Goal: Information Seeking & Learning: Learn about a topic

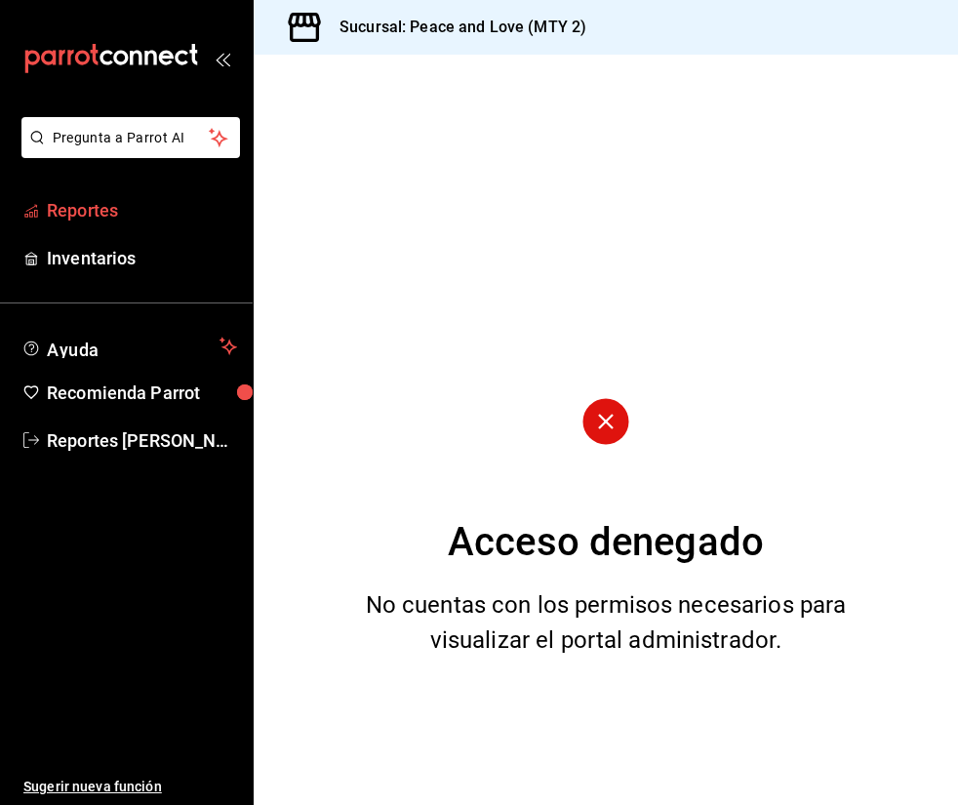
click at [86, 216] on span "Reportes" at bounding box center [142, 210] width 190 height 26
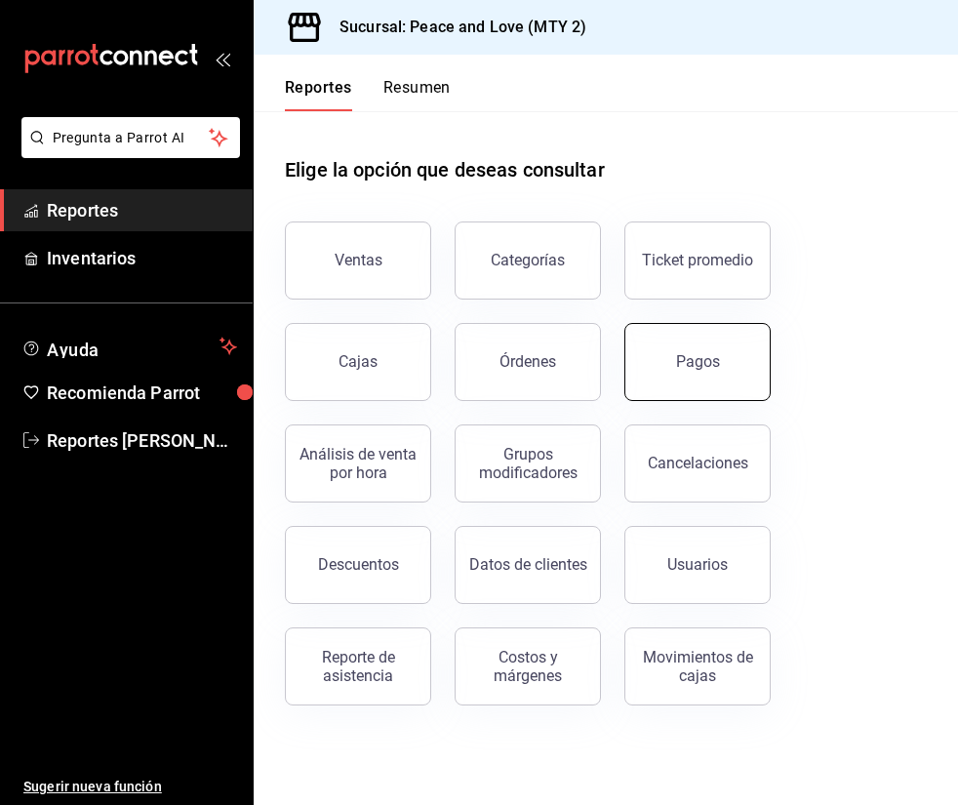
click at [687, 361] on div "Pagos" at bounding box center [698, 361] width 44 height 19
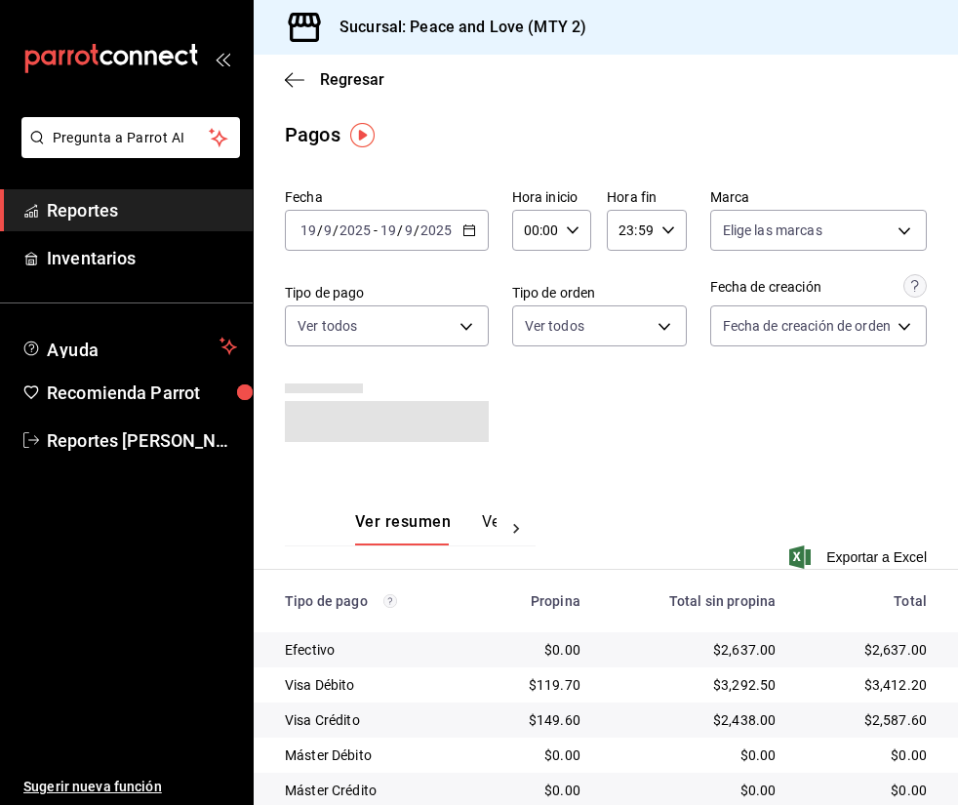
click at [839, 424] on div "Fecha [DATE] [DATE] - [DATE] [DATE] Hora inicio 00:00 Hora inicio Hora fin 23:5…" at bounding box center [606, 322] width 642 height 285
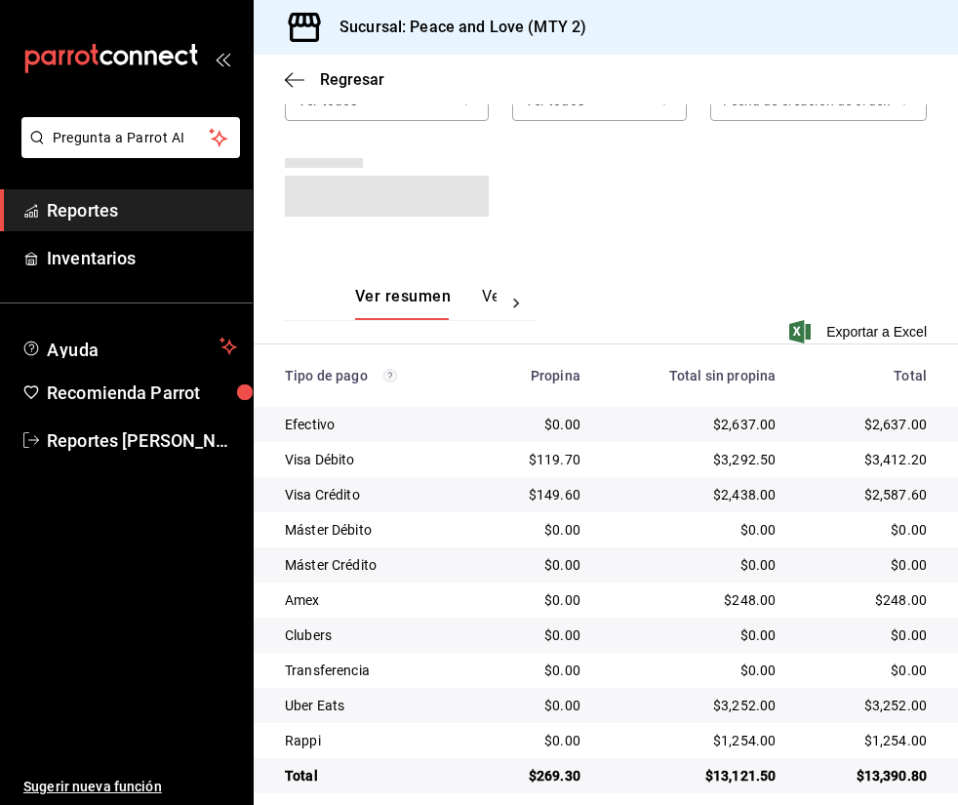
scroll to position [246, 0]
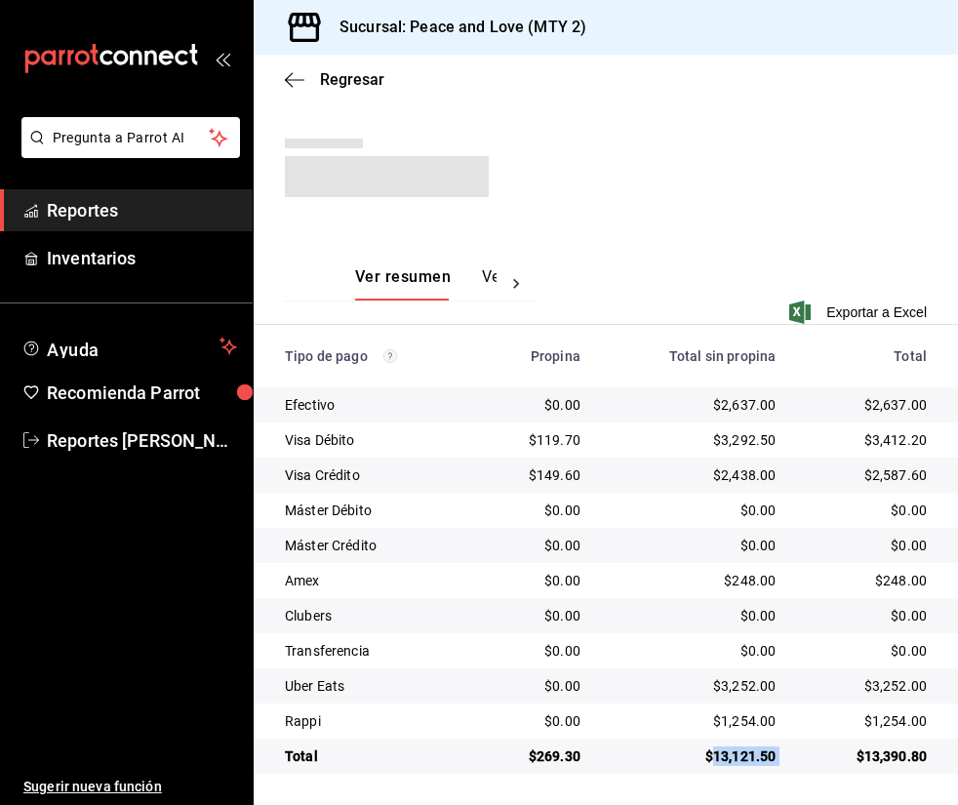
drag, startPoint x: 746, startPoint y: 760, endPoint x: 782, endPoint y: 765, distance: 36.4
click at [782, 765] on tr "Total $269.30 $13,121.50 $13,390.80" at bounding box center [606, 755] width 704 height 35
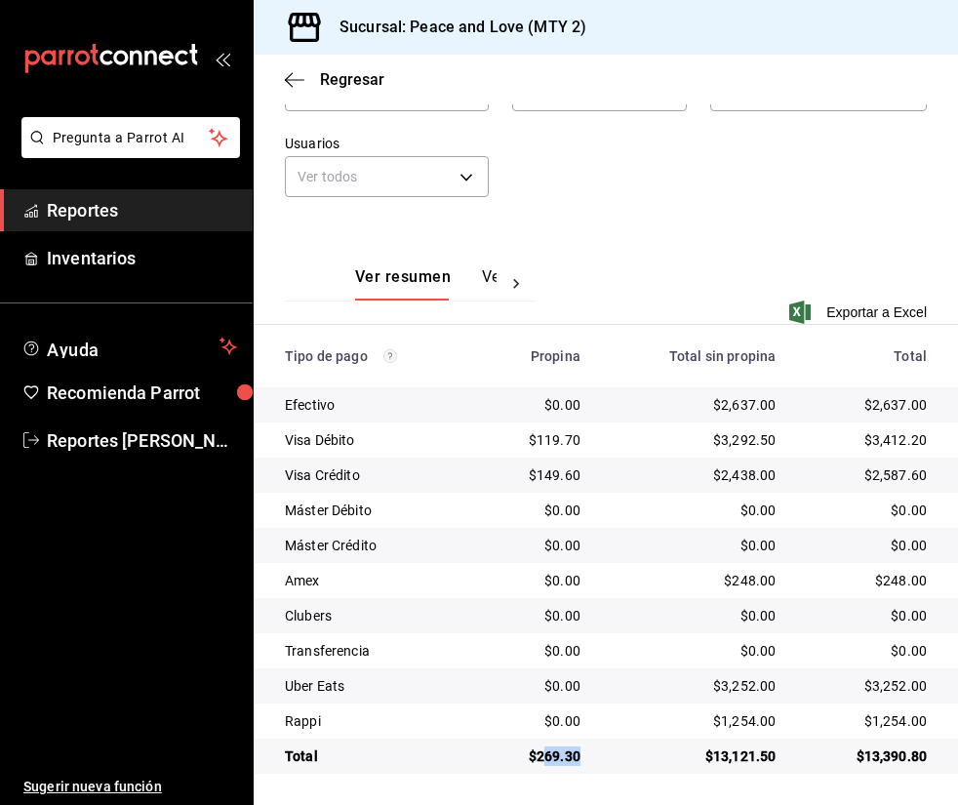
drag, startPoint x: 536, startPoint y: 748, endPoint x: 577, endPoint y: 751, distance: 41.1
click at [578, 756] on td "$269.30" at bounding box center [537, 755] width 117 height 35
click at [545, 762] on div "$269.30" at bounding box center [538, 756] width 86 height 20
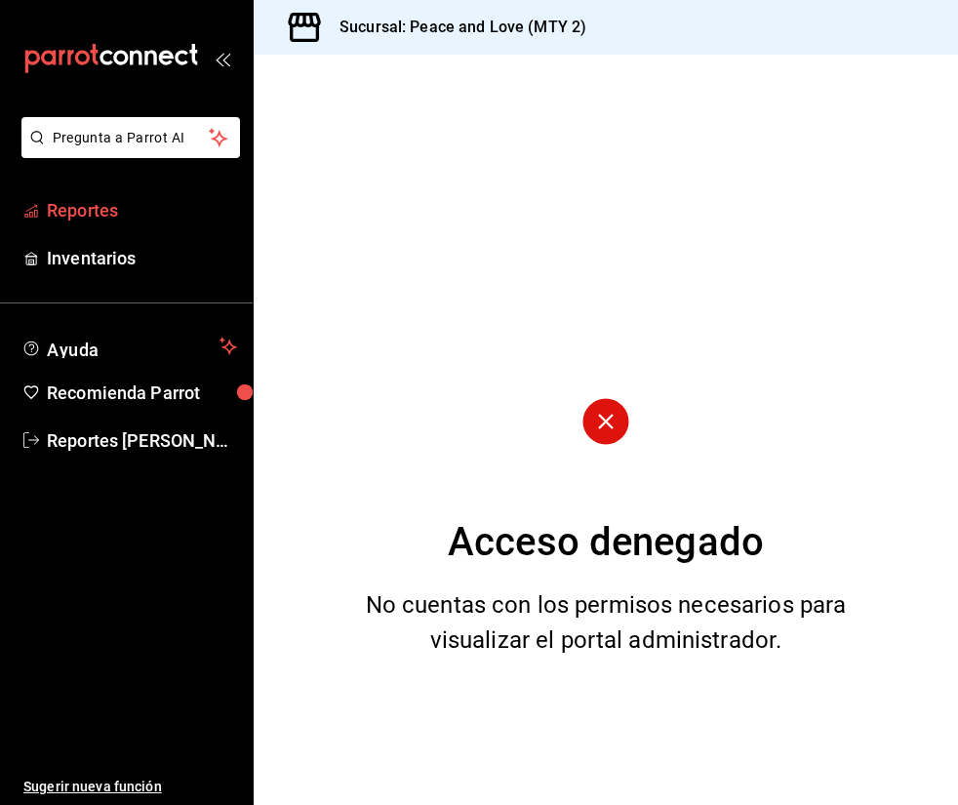
click at [180, 209] on span "Reportes" at bounding box center [142, 210] width 190 height 26
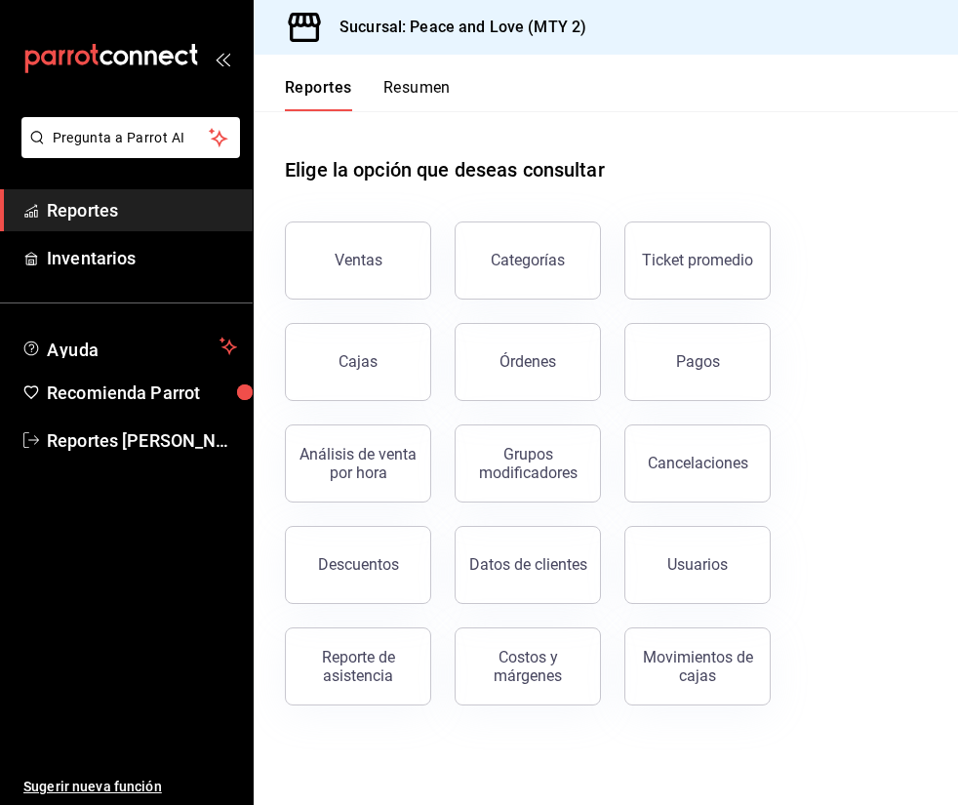
click at [669, 413] on div "Cancelaciones" at bounding box center [686, 451] width 170 height 101
click at [681, 394] on button "Pagos" at bounding box center [697, 362] width 146 height 78
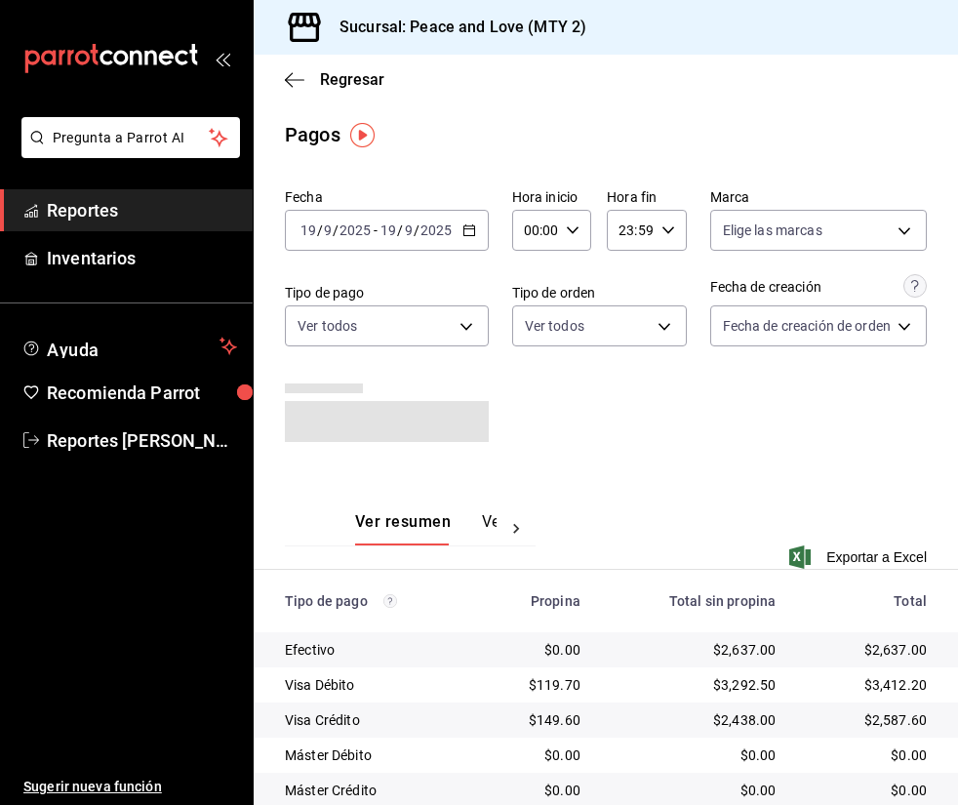
drag, startPoint x: 781, startPoint y: 469, endPoint x: 766, endPoint y: 472, distance: 15.9
drag, startPoint x: 766, startPoint y: 472, endPoint x: 846, endPoint y: 453, distance: 82.3
click at [846, 453] on div "Fecha [DATE] [DATE] - [DATE] [DATE] Hora inicio 00:00 Hora inicio Hora fin 23:5…" at bounding box center [606, 322] width 642 height 285
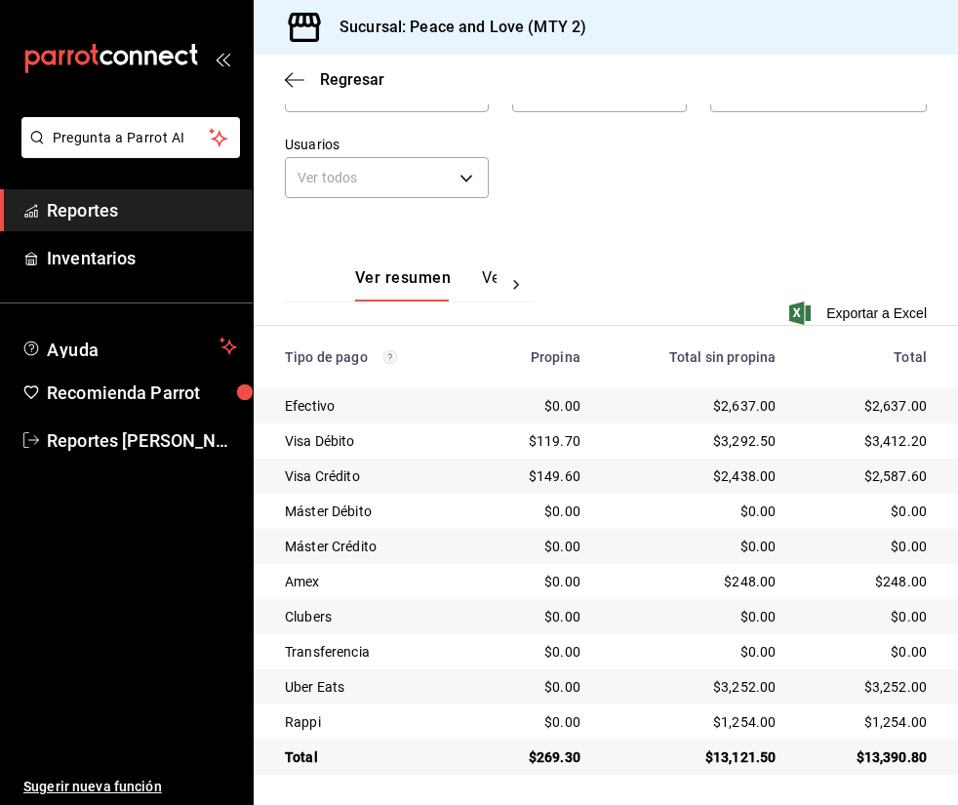
scroll to position [236, 0]
click at [350, 78] on span "Regresar" at bounding box center [352, 79] width 64 height 19
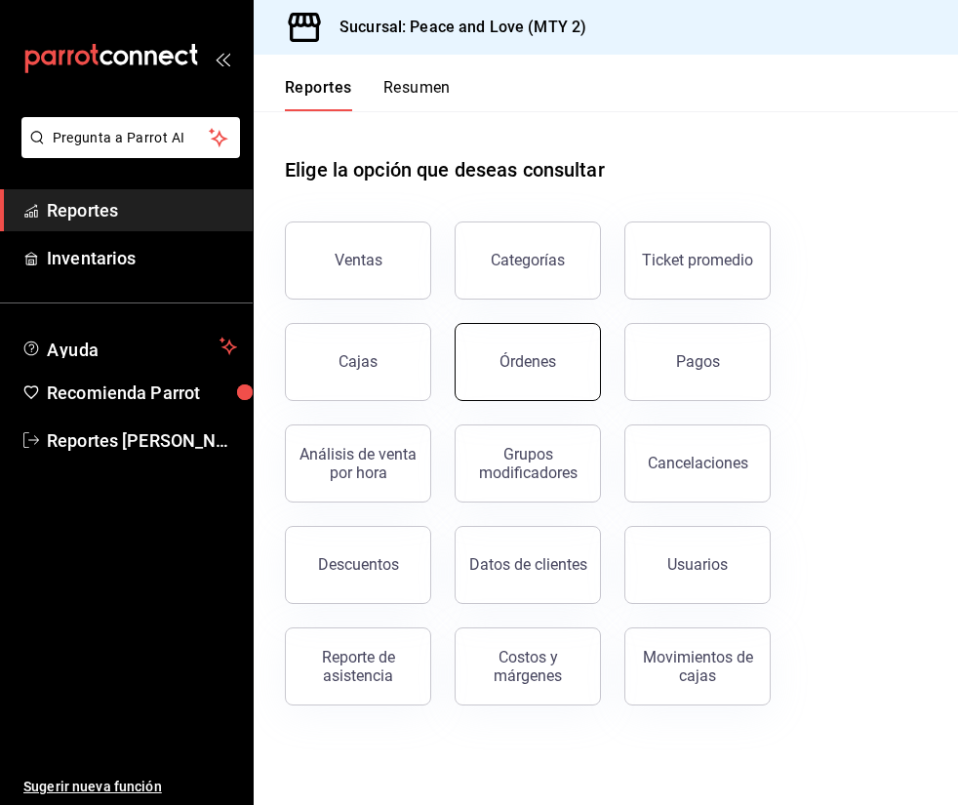
click at [573, 374] on button "Órdenes" at bounding box center [528, 362] width 146 height 78
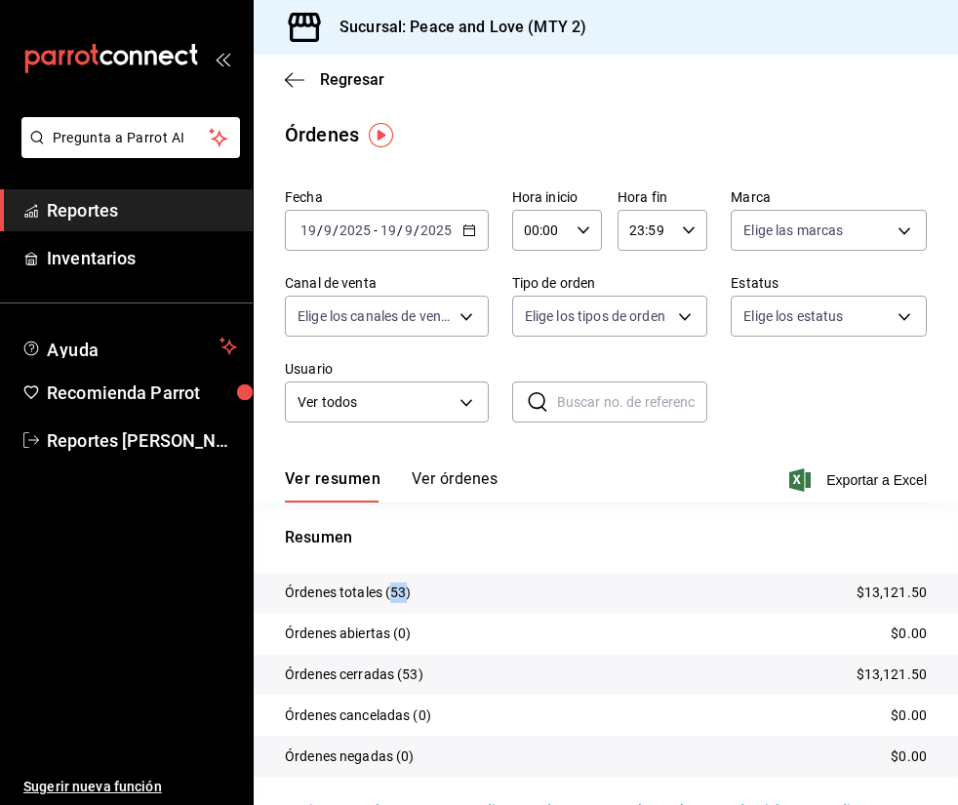
drag, startPoint x: 391, startPoint y: 589, endPoint x: 406, endPoint y: 590, distance: 14.7
click at [406, 590] on p "Órdenes totales (53)" at bounding box center [348, 592] width 127 height 20
click at [447, 590] on tr "Órdenes totales (53) $13,121.50" at bounding box center [606, 593] width 704 height 41
click at [428, 323] on body "Pregunta a Parrot AI Reportes Inventarios Ayuda Recomienda Parrot Reportes Gome…" at bounding box center [479, 402] width 958 height 805
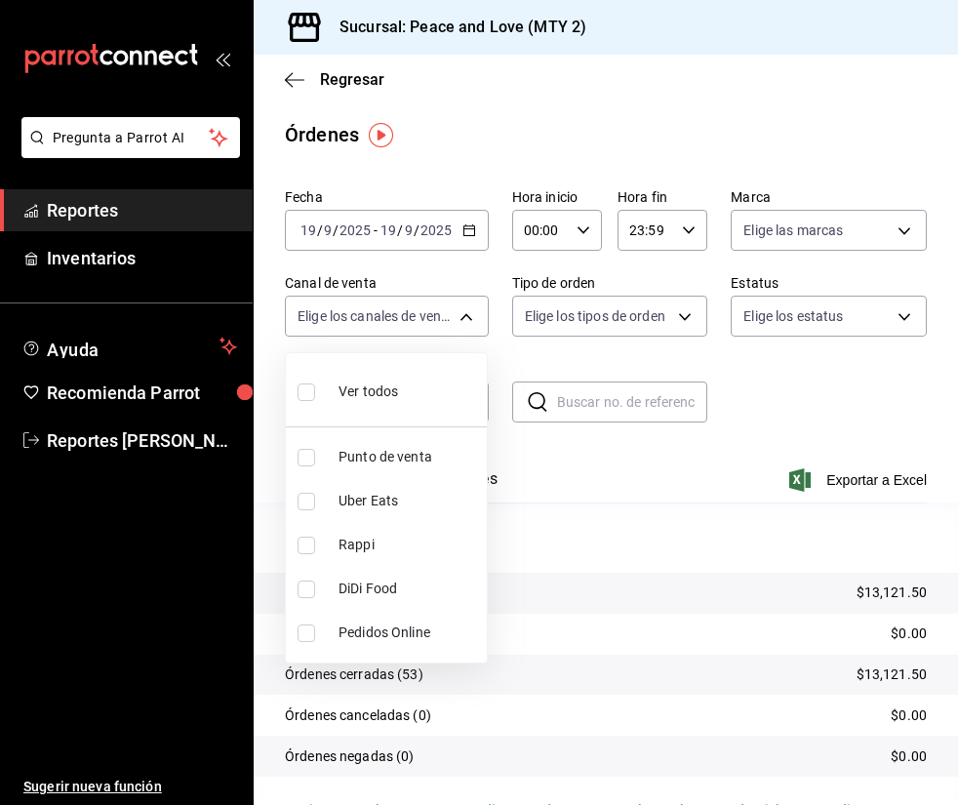
click at [627, 355] on div at bounding box center [479, 402] width 958 height 805
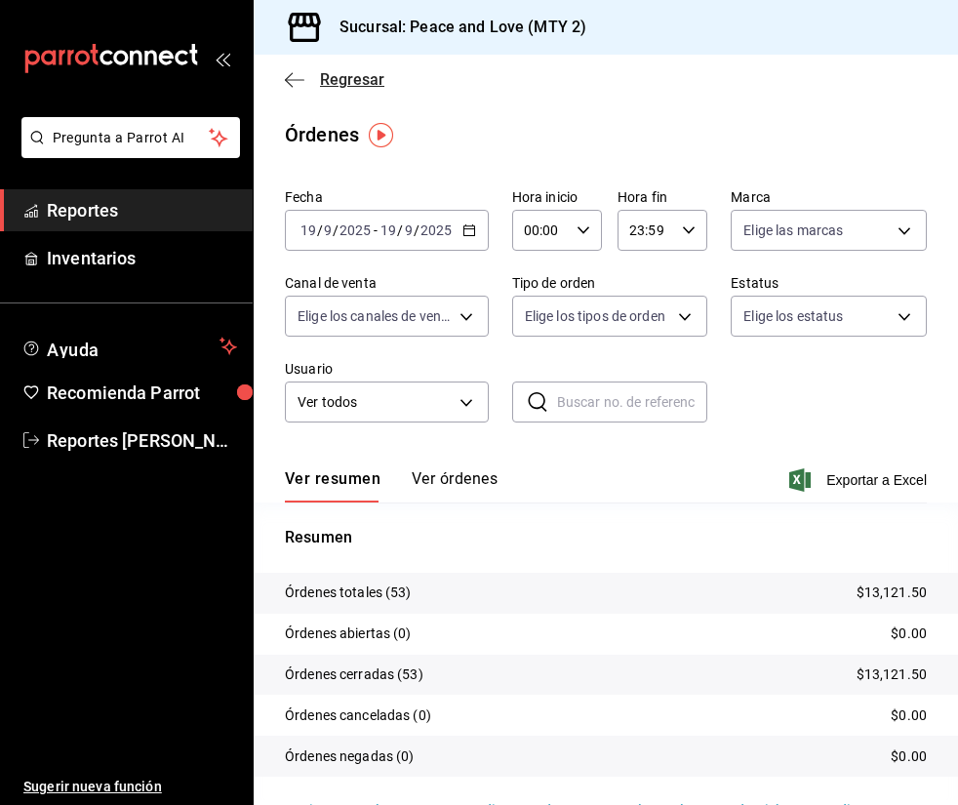
click at [332, 81] on span "Regresar" at bounding box center [352, 79] width 64 height 19
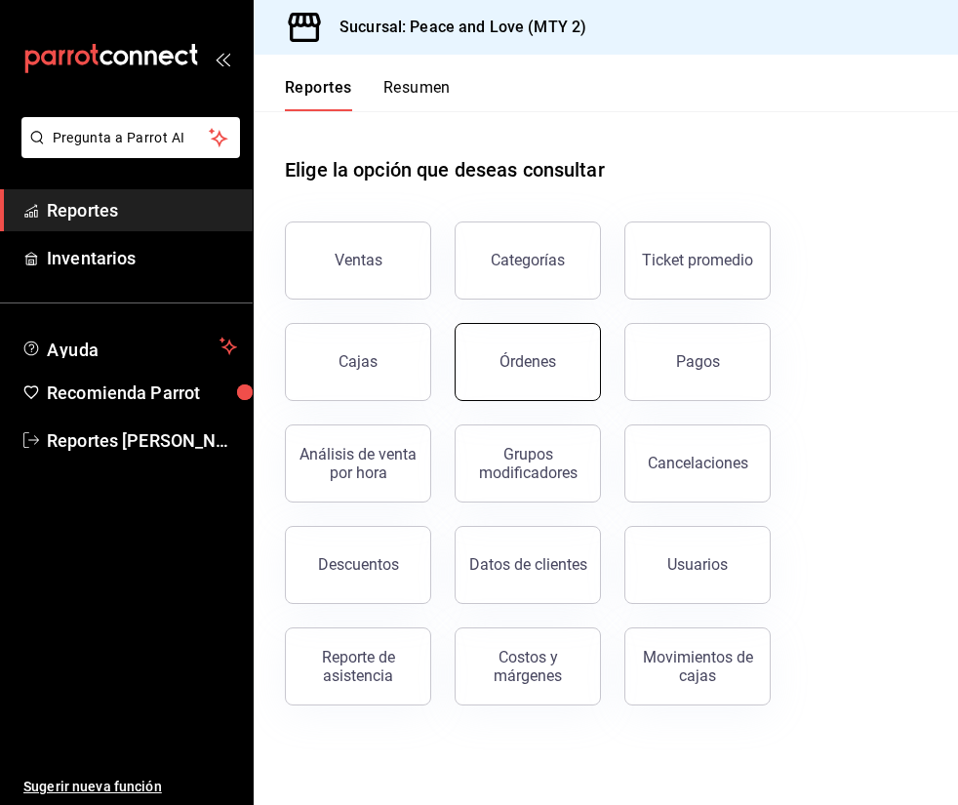
click at [566, 362] on button "Órdenes" at bounding box center [528, 362] width 146 height 78
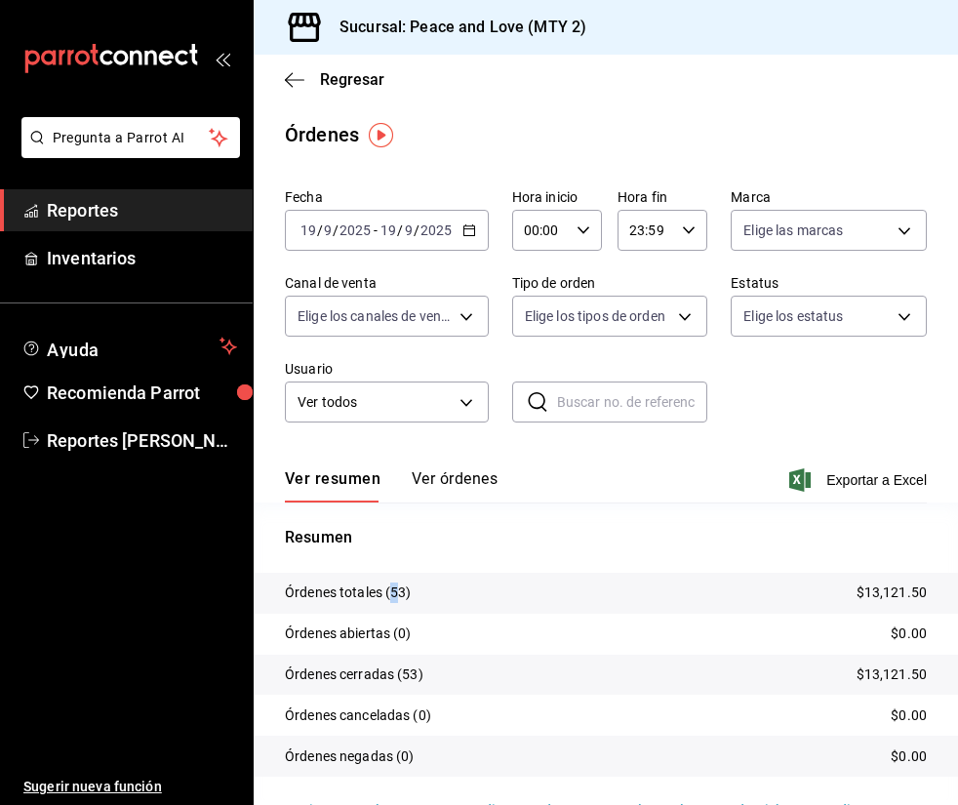
click at [400, 593] on p "Órdenes totales (53)" at bounding box center [348, 592] width 127 height 20
click at [434, 314] on body "Pregunta a Parrot AI Reportes Inventarios Ayuda Recomienda Parrot Reportes Gome…" at bounding box center [479, 402] width 958 height 805
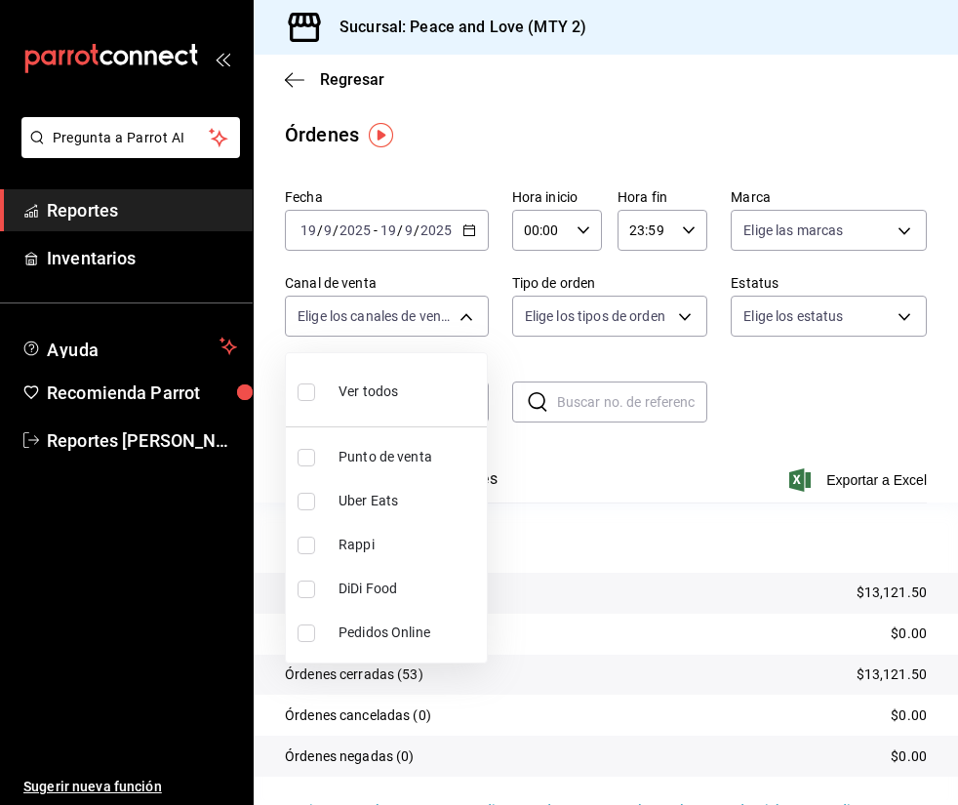
click at [313, 504] on input "checkbox" at bounding box center [307, 502] width 18 height 18
checkbox input "true"
type input "UBER_EATS"
click at [611, 587] on div at bounding box center [479, 402] width 958 height 805
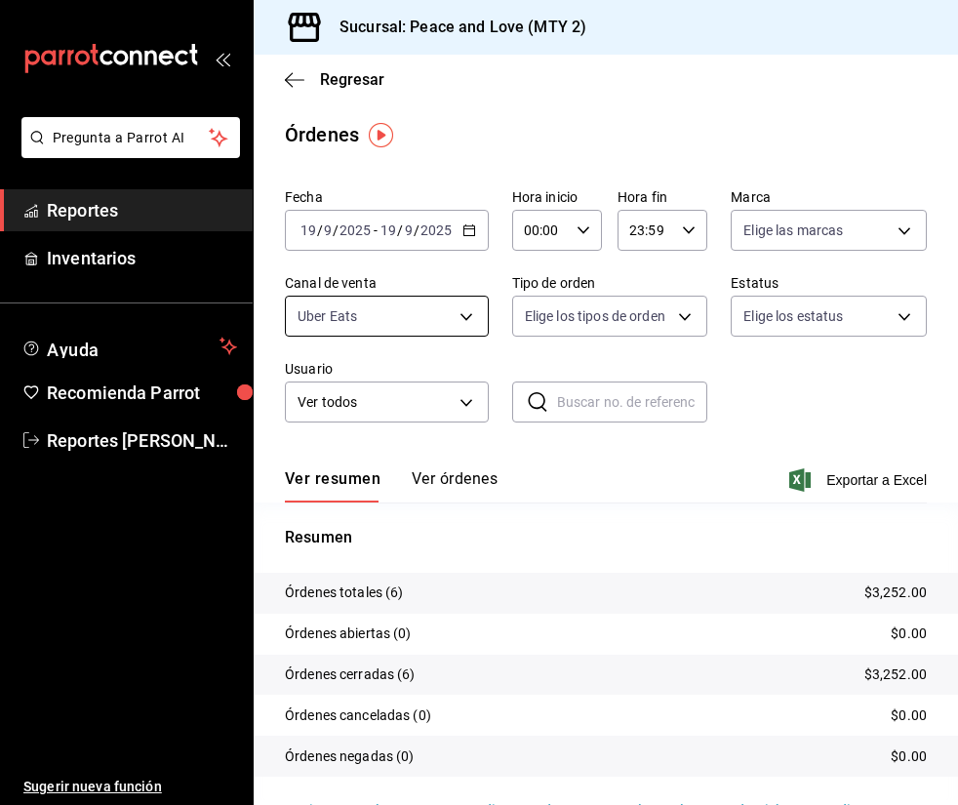
click at [410, 317] on body "Pregunta a Parrot AI Reportes Inventarios Ayuda Recomienda Parrot Reportes Gome…" at bounding box center [479, 402] width 958 height 805
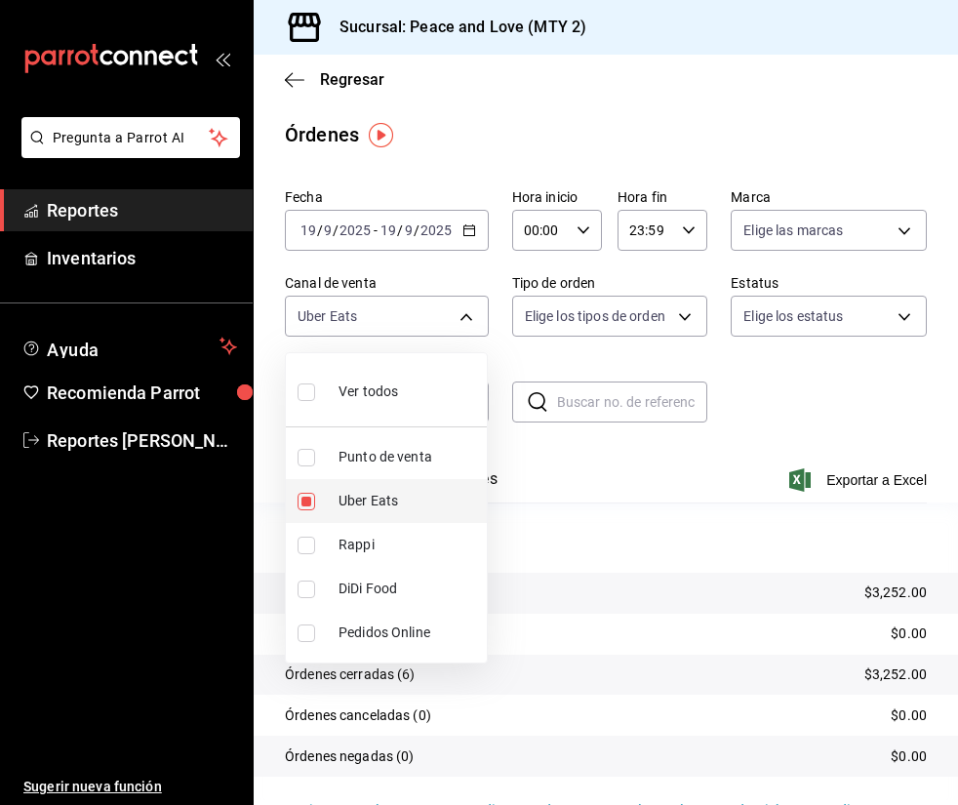
click at [303, 506] on input "checkbox" at bounding box center [307, 502] width 18 height 18
checkbox input "false"
click at [305, 549] on input "checkbox" at bounding box center [307, 546] width 18 height 18
checkbox input "true"
type input "RAPPI"
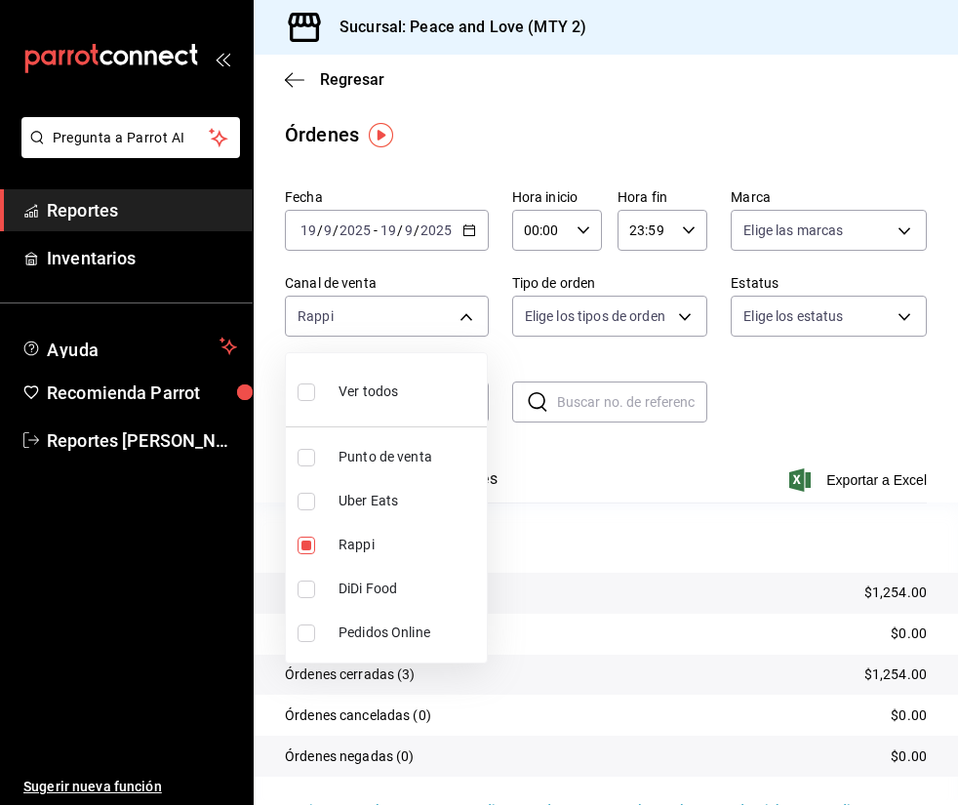
click at [593, 504] on div at bounding box center [479, 402] width 958 height 805
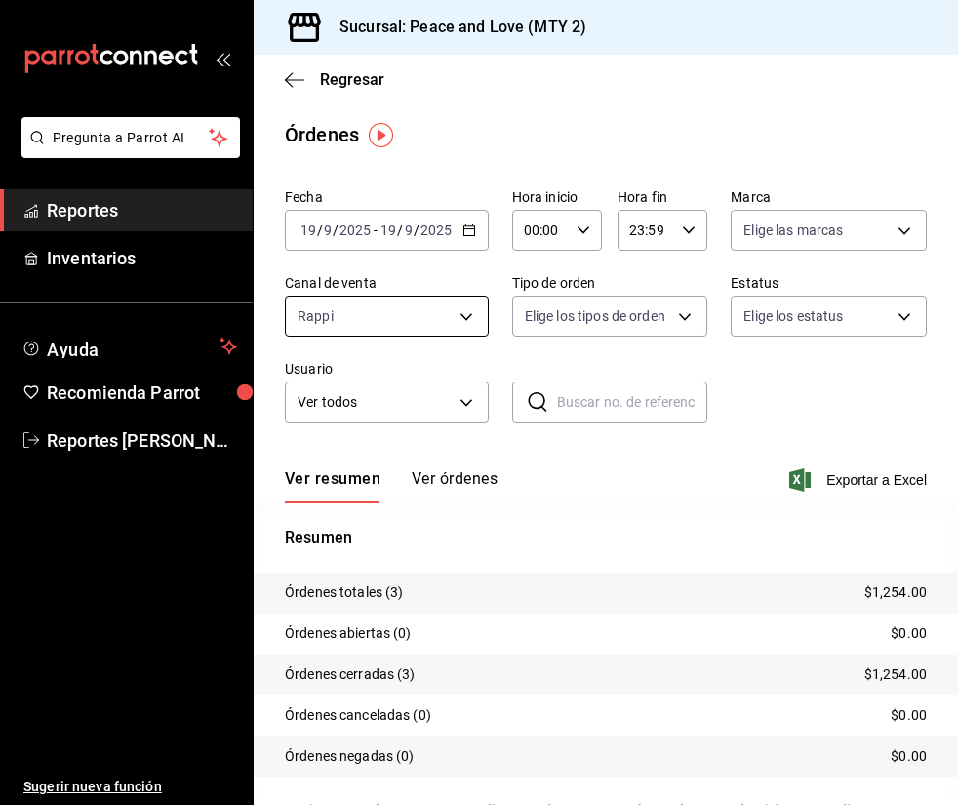
click at [397, 312] on body "Pregunta a Parrot AI Reportes Inventarios Ayuda Recomienda Parrot Reportes Gome…" at bounding box center [479, 402] width 958 height 805
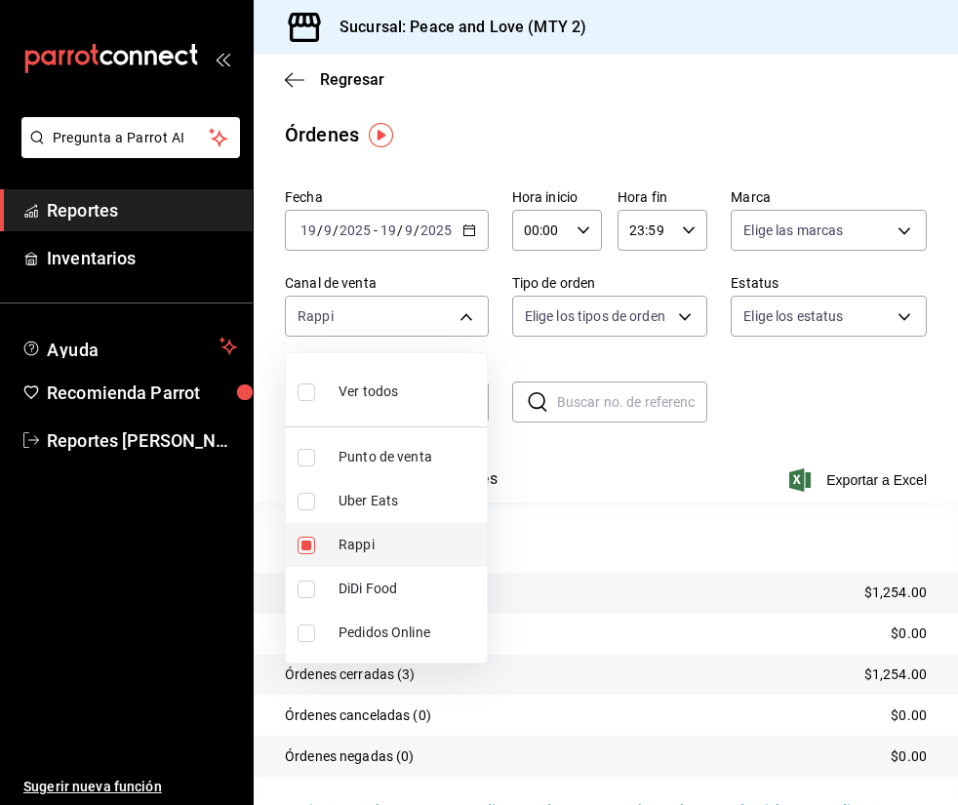
click at [306, 540] on input "checkbox" at bounding box center [307, 546] width 18 height 18
checkbox input "false"
click at [360, 87] on div at bounding box center [479, 402] width 958 height 805
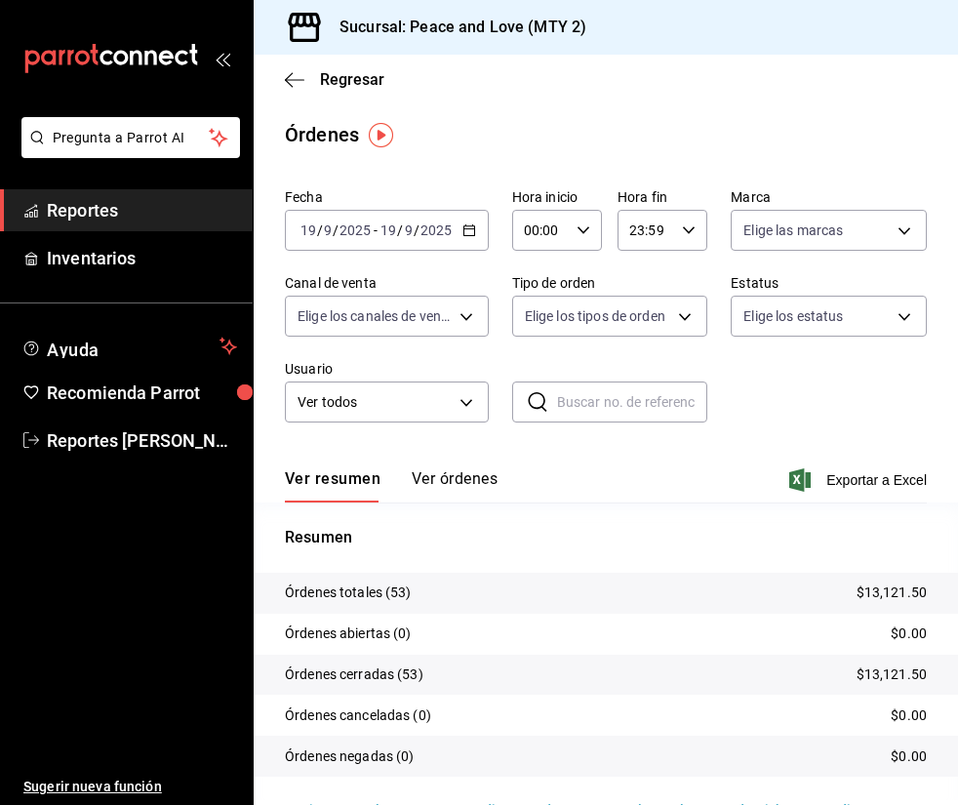
click at [361, 78] on span "Regresar" at bounding box center [352, 79] width 64 height 19
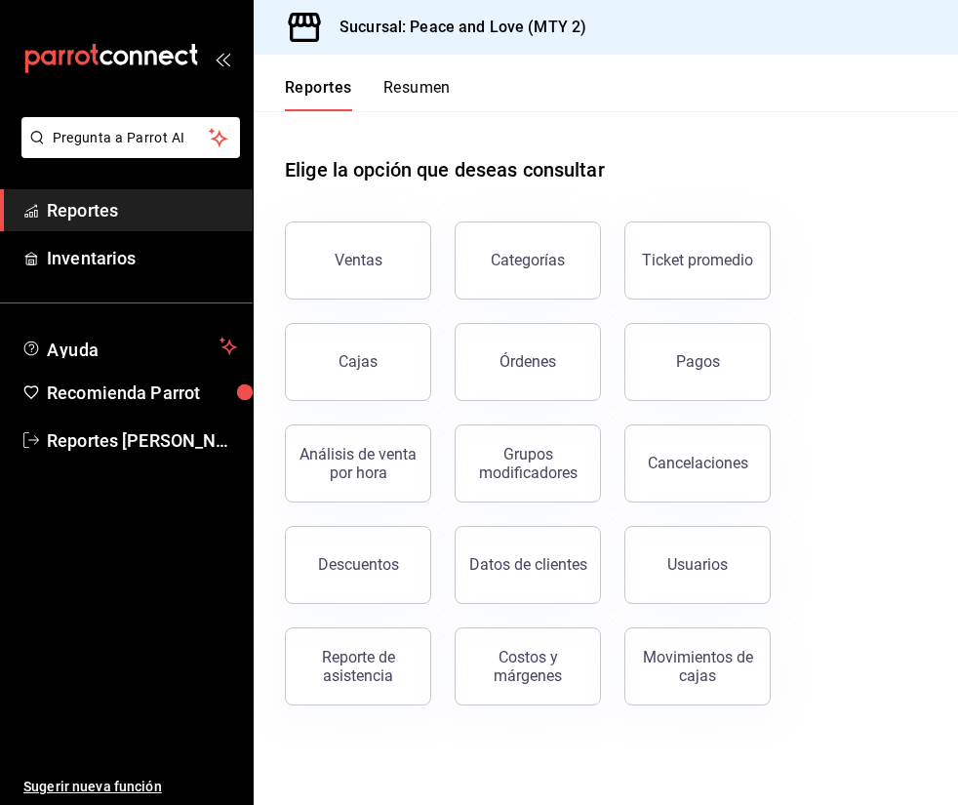
click at [704, 459] on div "Cancelaciones" at bounding box center [698, 463] width 100 height 19
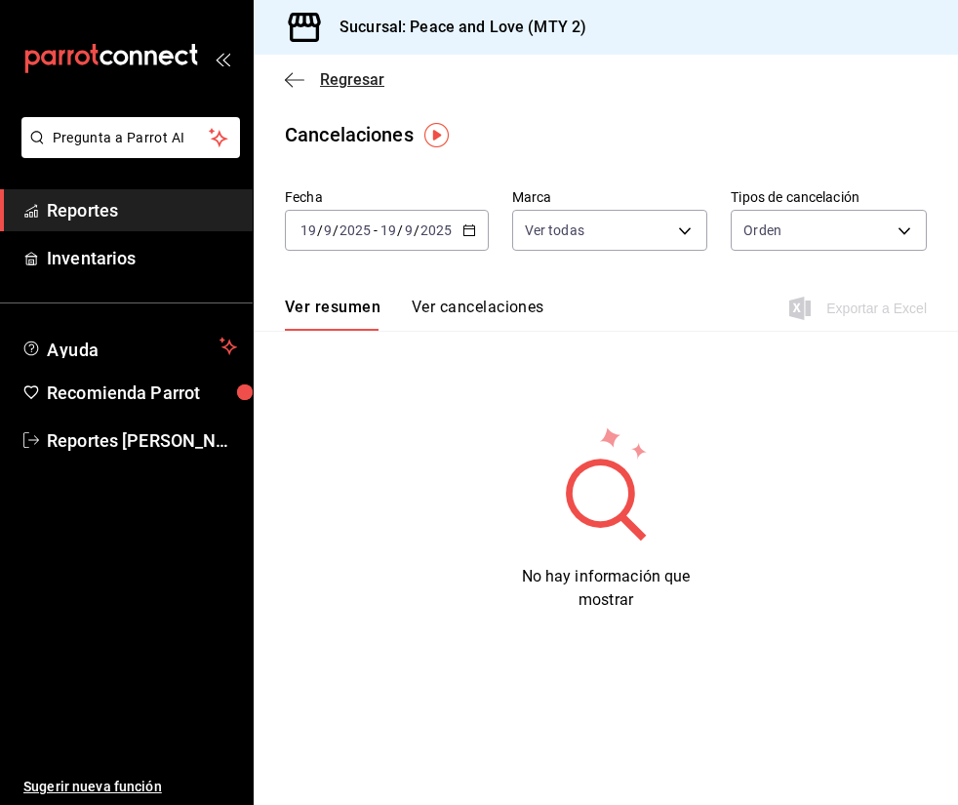
click at [342, 86] on span "Regresar" at bounding box center [352, 79] width 64 height 19
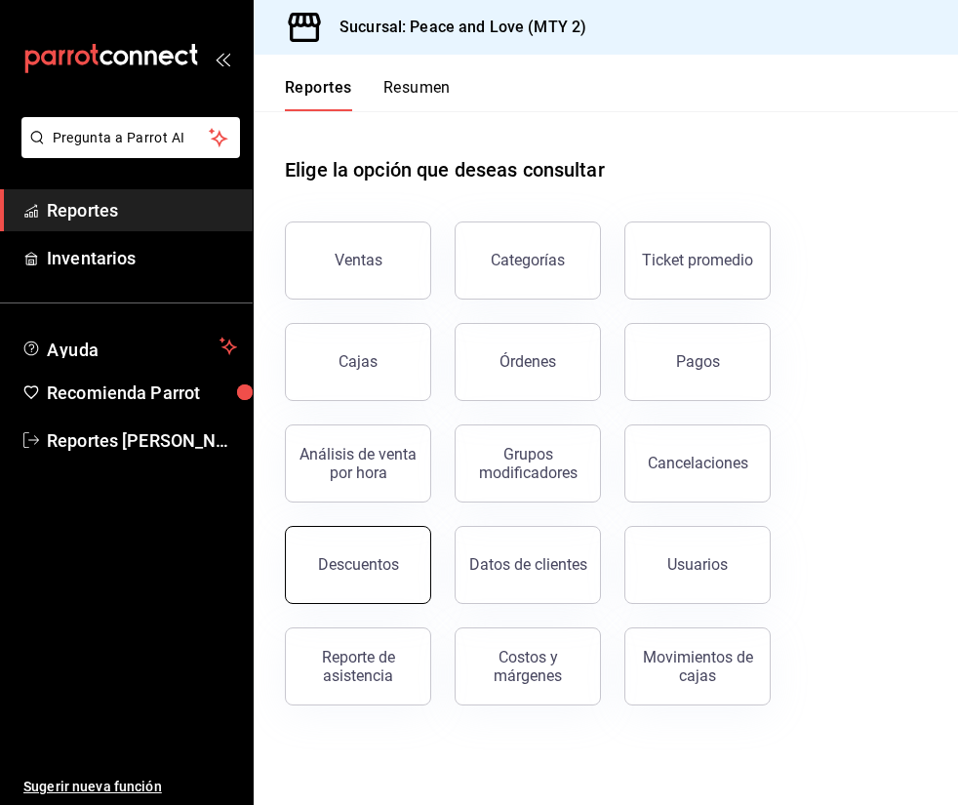
click at [327, 566] on div "Descuentos" at bounding box center [358, 564] width 81 height 19
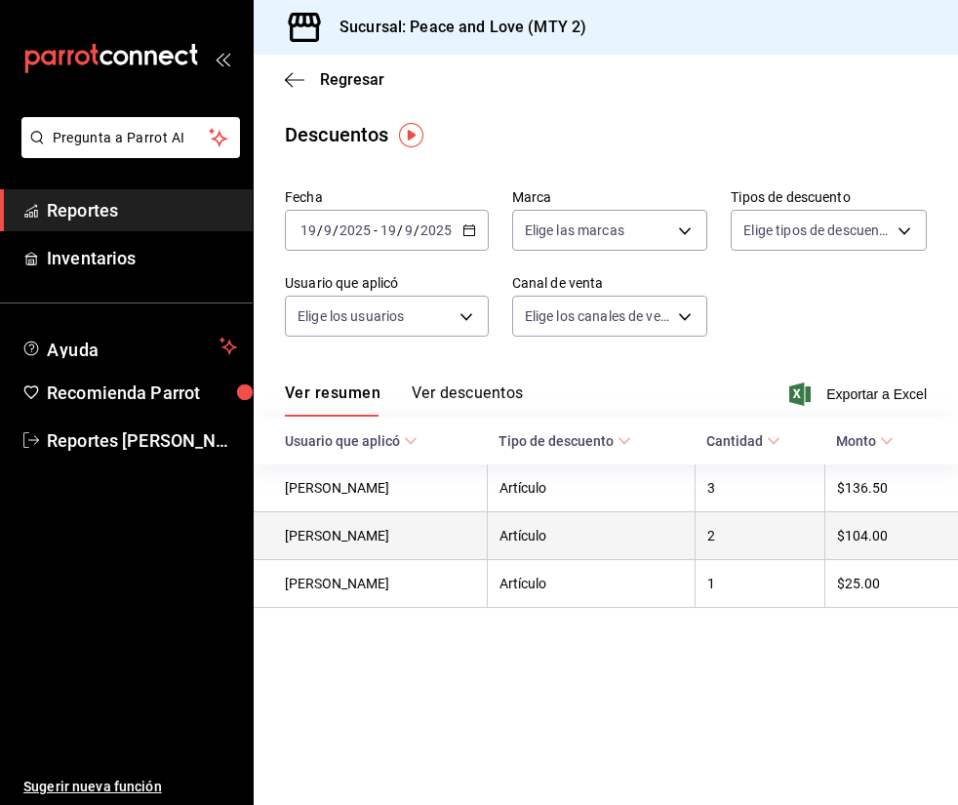
drag, startPoint x: 569, startPoint y: 672, endPoint x: 594, endPoint y: 561, distance: 114.1
click at [569, 672] on main "Regresar Descuentos Fecha 2025-09-19 19 / 9 / 2025 - 2025-09-19 19 / 9 / 2025 M…" at bounding box center [606, 430] width 704 height 750
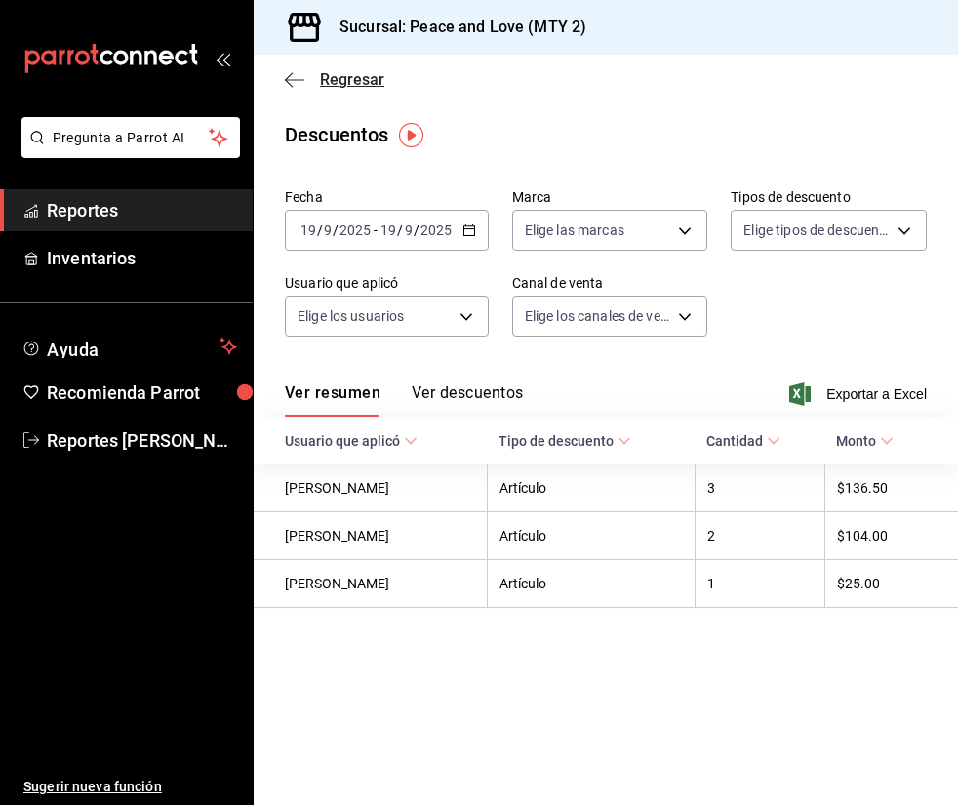
click at [343, 75] on span "Regresar" at bounding box center [352, 79] width 64 height 19
